Goal: Check status: Check status

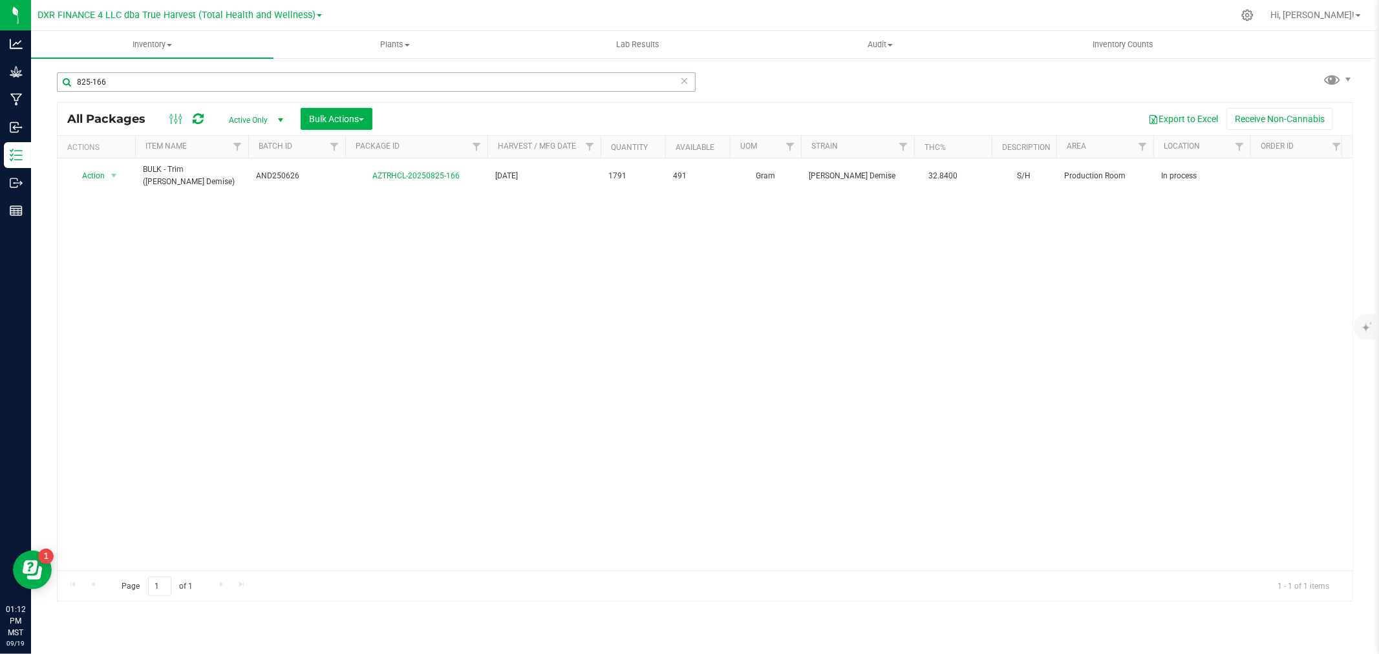
drag, startPoint x: 0, startPoint y: 0, endPoint x: 113, endPoint y: 79, distance: 137.4
click at [113, 79] on input "825-166" at bounding box center [376, 81] width 639 height 19
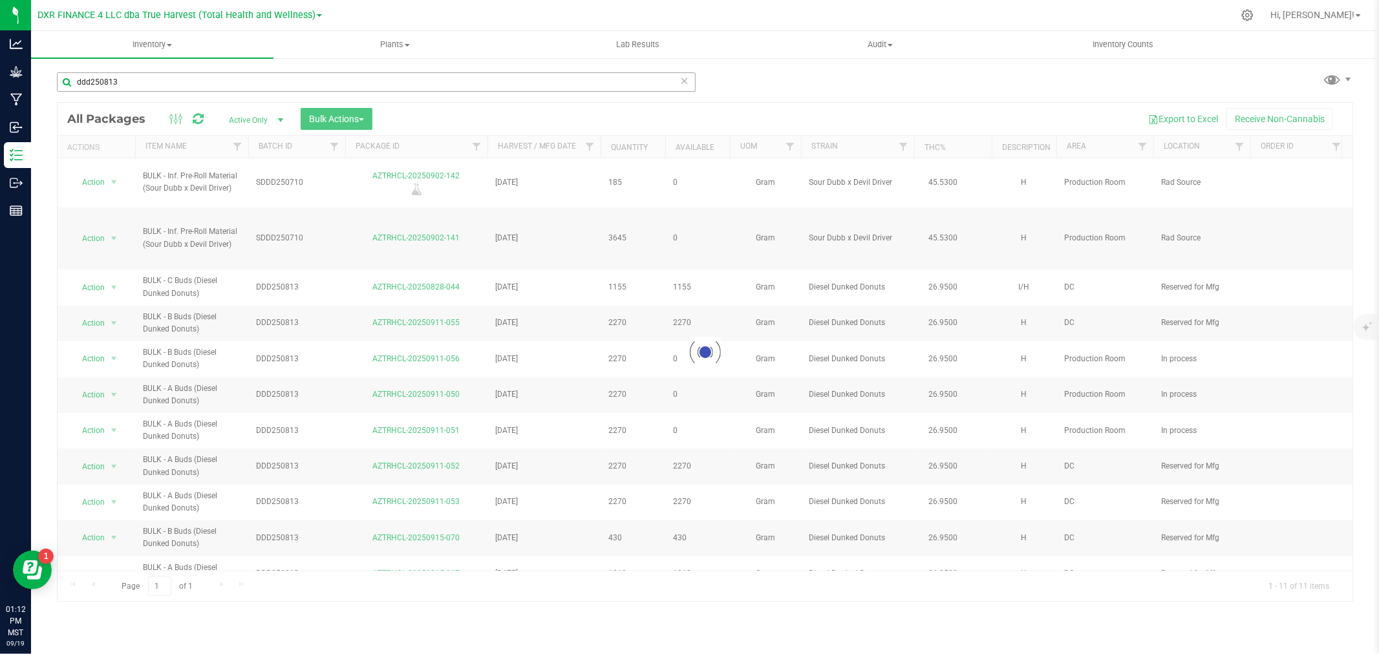
type input "ddd250813"
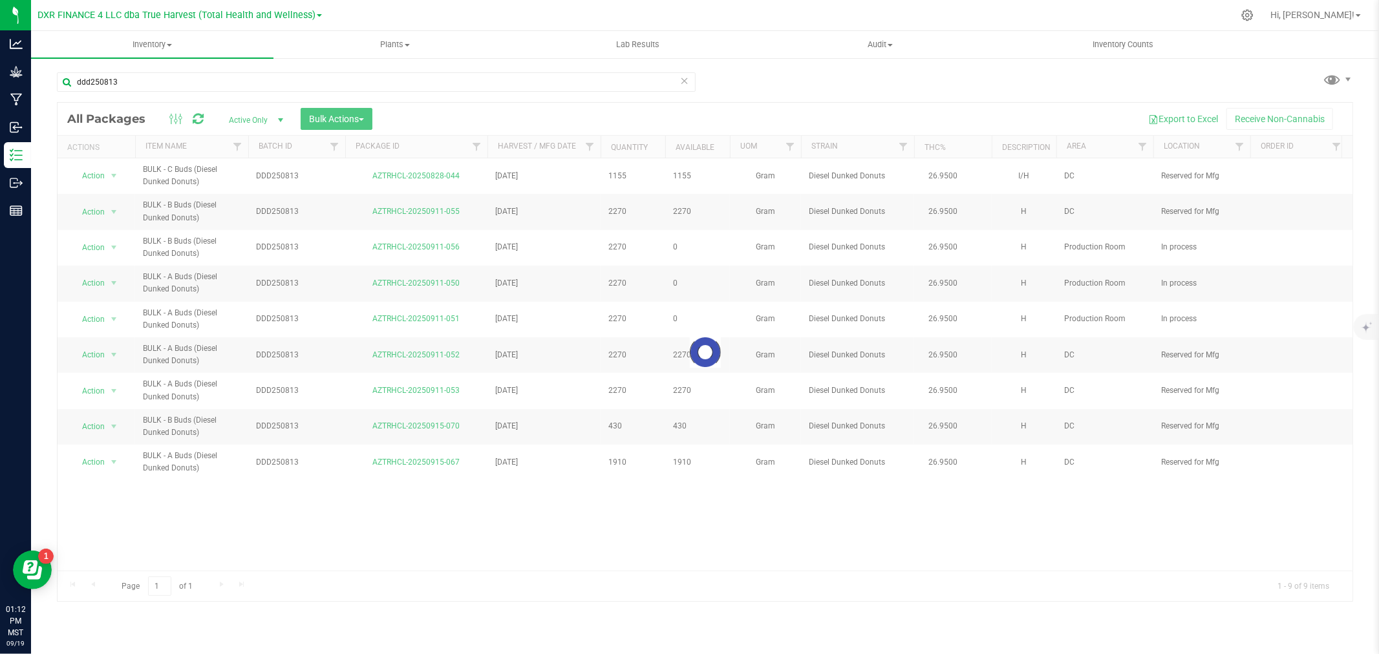
click at [178, 146] on div at bounding box center [705, 352] width 1295 height 499
click at [178, 146] on link "Item Name" at bounding box center [165, 146] width 41 height 9
